Goal: Find specific page/section: Find specific page/section

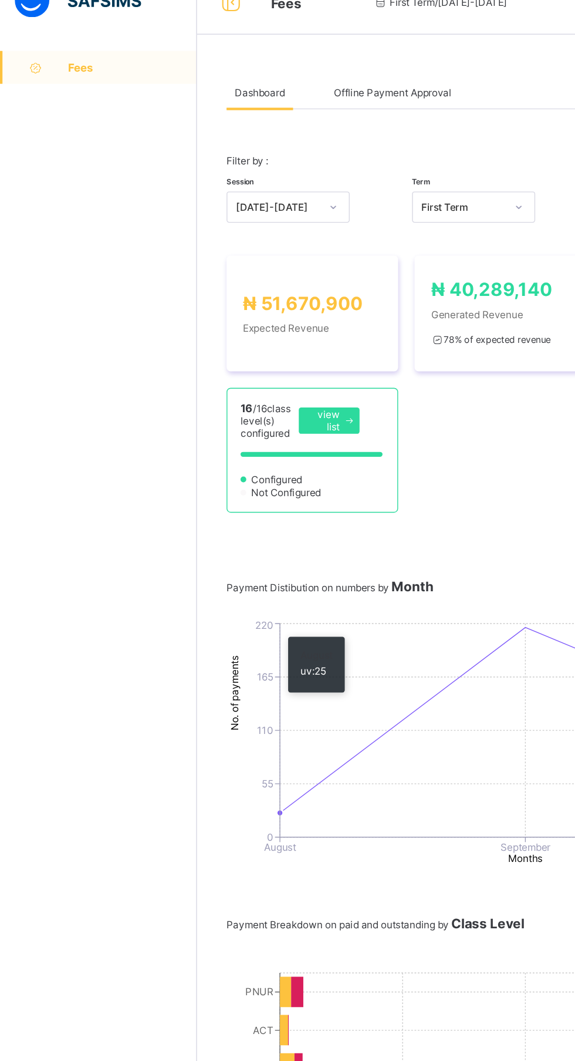
click at [82, 72] on span "Fees" at bounding box center [95, 70] width 92 height 9
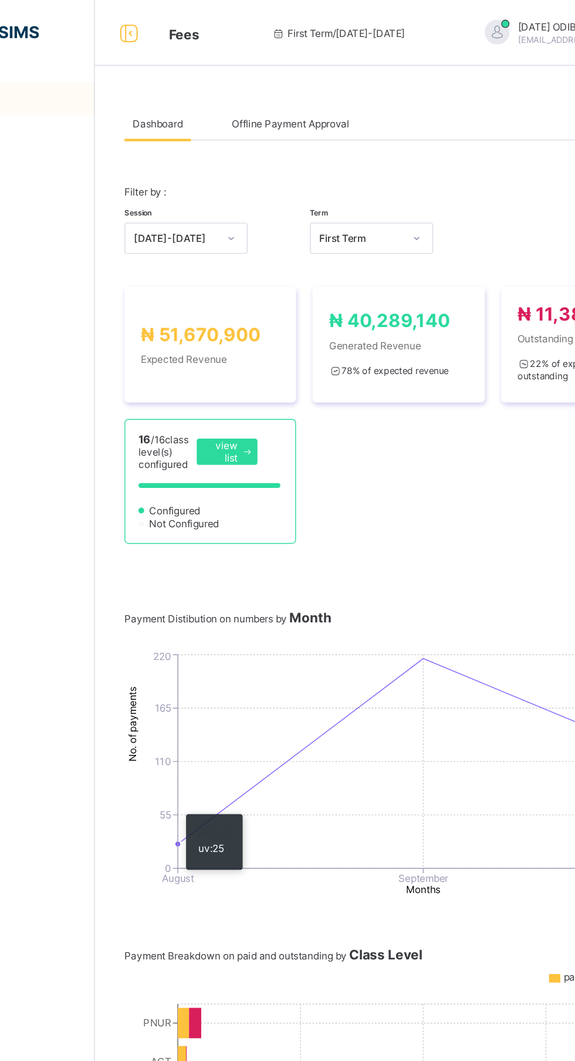
click at [311, 88] on span "Offline Payment Approval" at bounding box center [281, 88] width 84 height 9
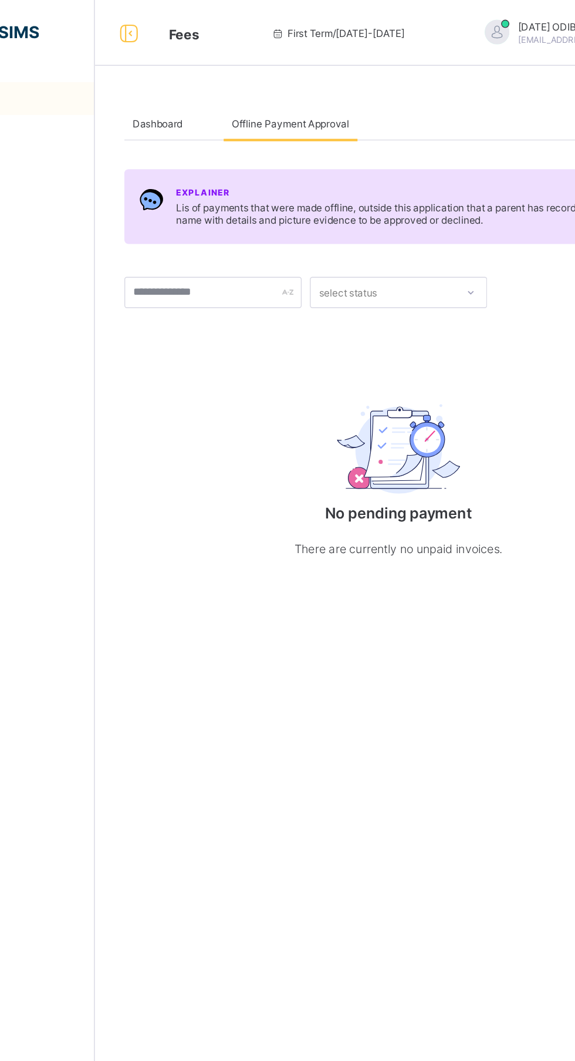
click at [192, 87] on span "Dashboard" at bounding box center [186, 88] width 36 height 9
